Goal: Task Accomplishment & Management: Use online tool/utility

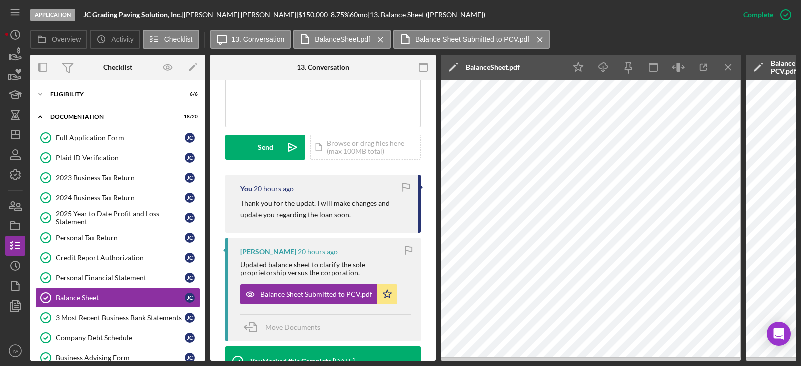
scroll to position [222, 0]
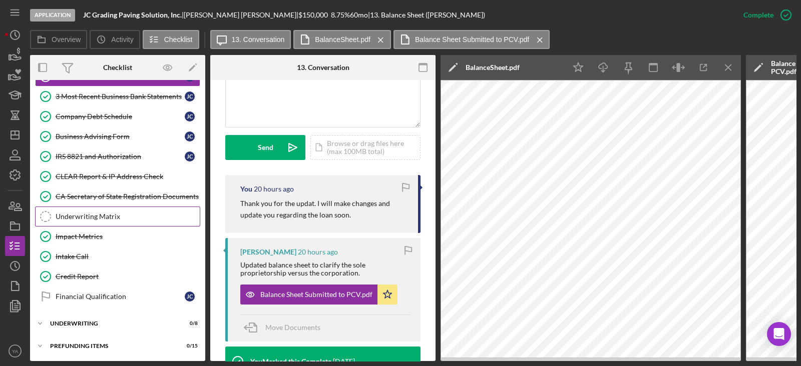
drag, startPoint x: 121, startPoint y: 215, endPoint x: 120, endPoint y: 209, distance: 6.7
click at [121, 215] on div "Underwriting Matrix" at bounding box center [128, 217] width 144 height 8
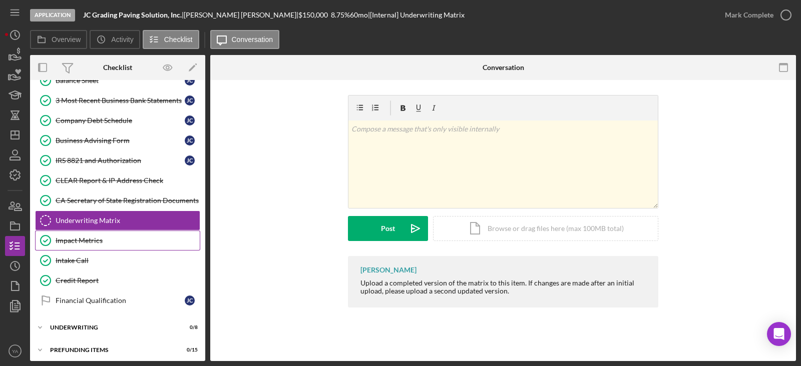
scroll to position [219, 0]
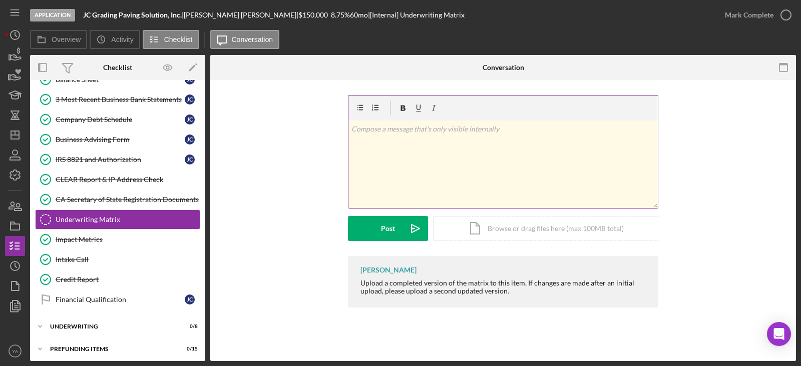
click at [416, 158] on div "v Color teal Color pink Remove color Add row above Add row below Add column bef…" at bounding box center [502, 165] width 309 height 88
click at [295, 134] on div "v Color teal Color pink Remove color Add row above Add row below Add column bef…" at bounding box center [503, 175] width 556 height 161
